Goal: Find specific page/section: Find specific page/section

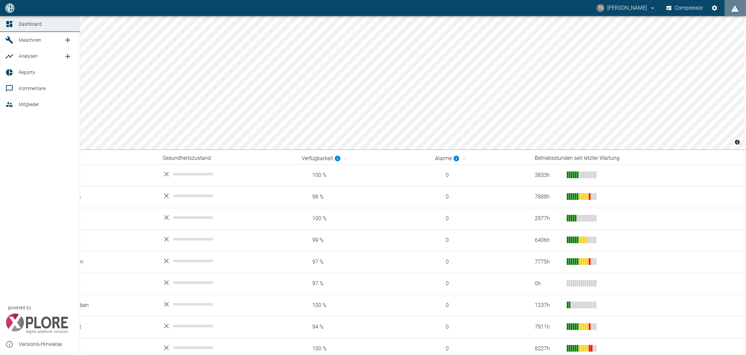
click at [12, 43] on icon at bounding box center [9, 39] width 7 height 7
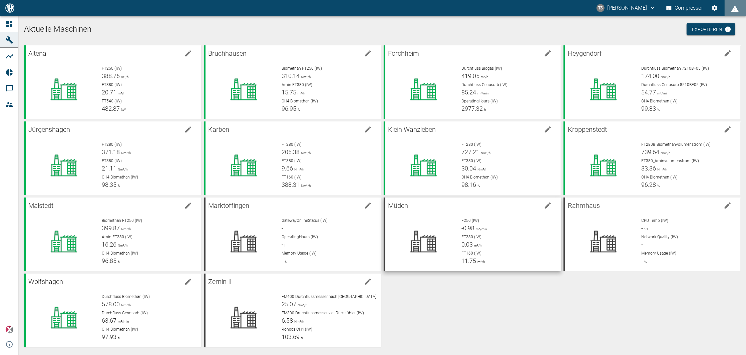
click at [478, 216] on div "F250 (IW) -0.98 m³/min FT380 (IW) 0.03 m³/h FT160 (IW) 11.75 m³/h" at bounding box center [506, 238] width 99 height 53
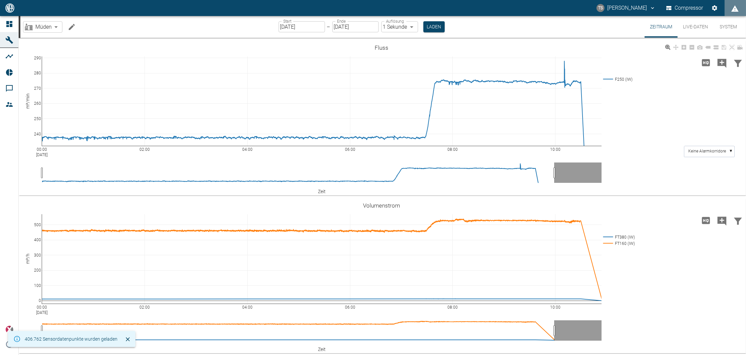
scroll to position [445, 0]
